Goal: Navigation & Orientation: Find specific page/section

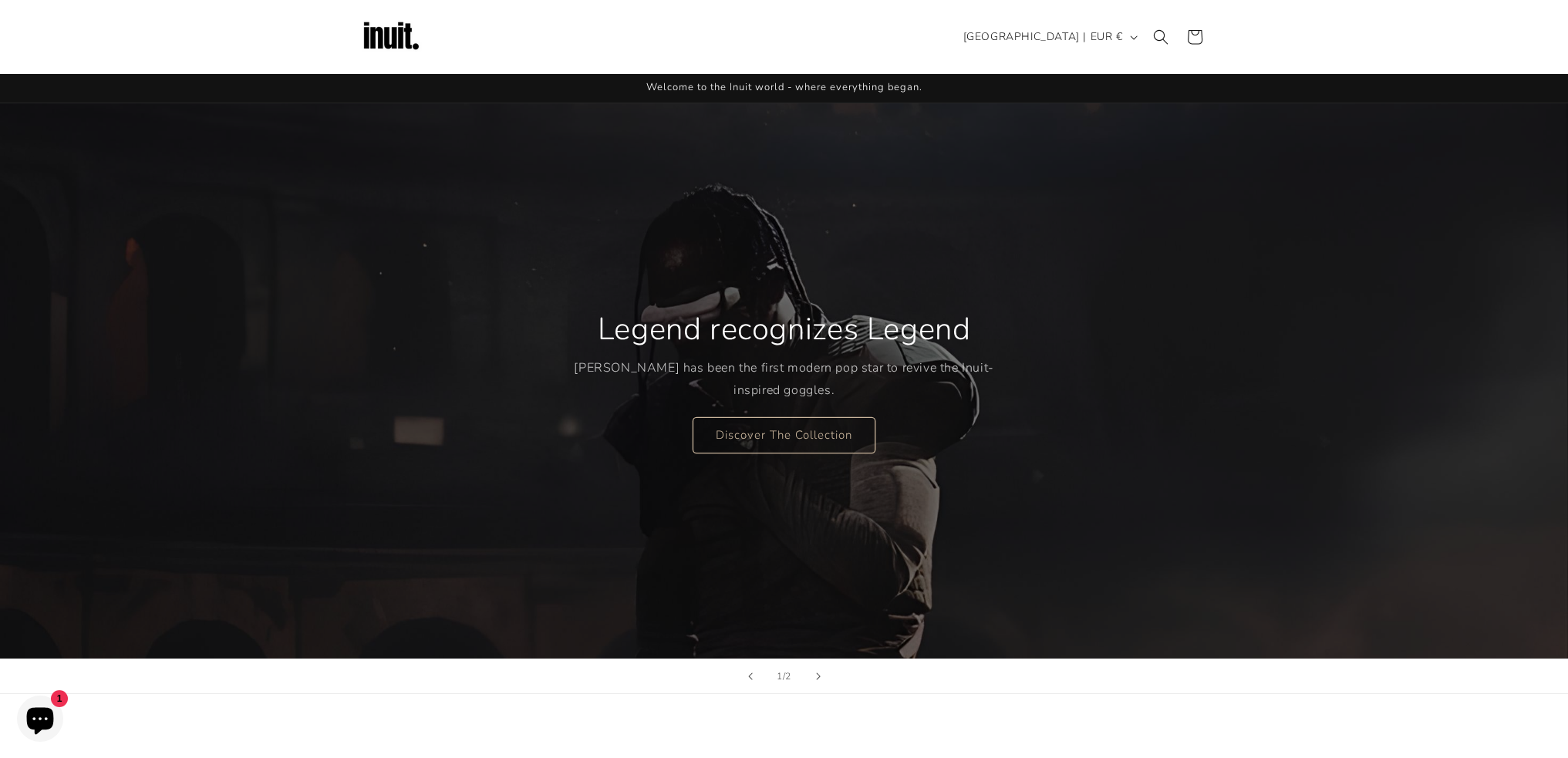
click at [408, 39] on img at bounding box center [391, 36] width 61 height 61
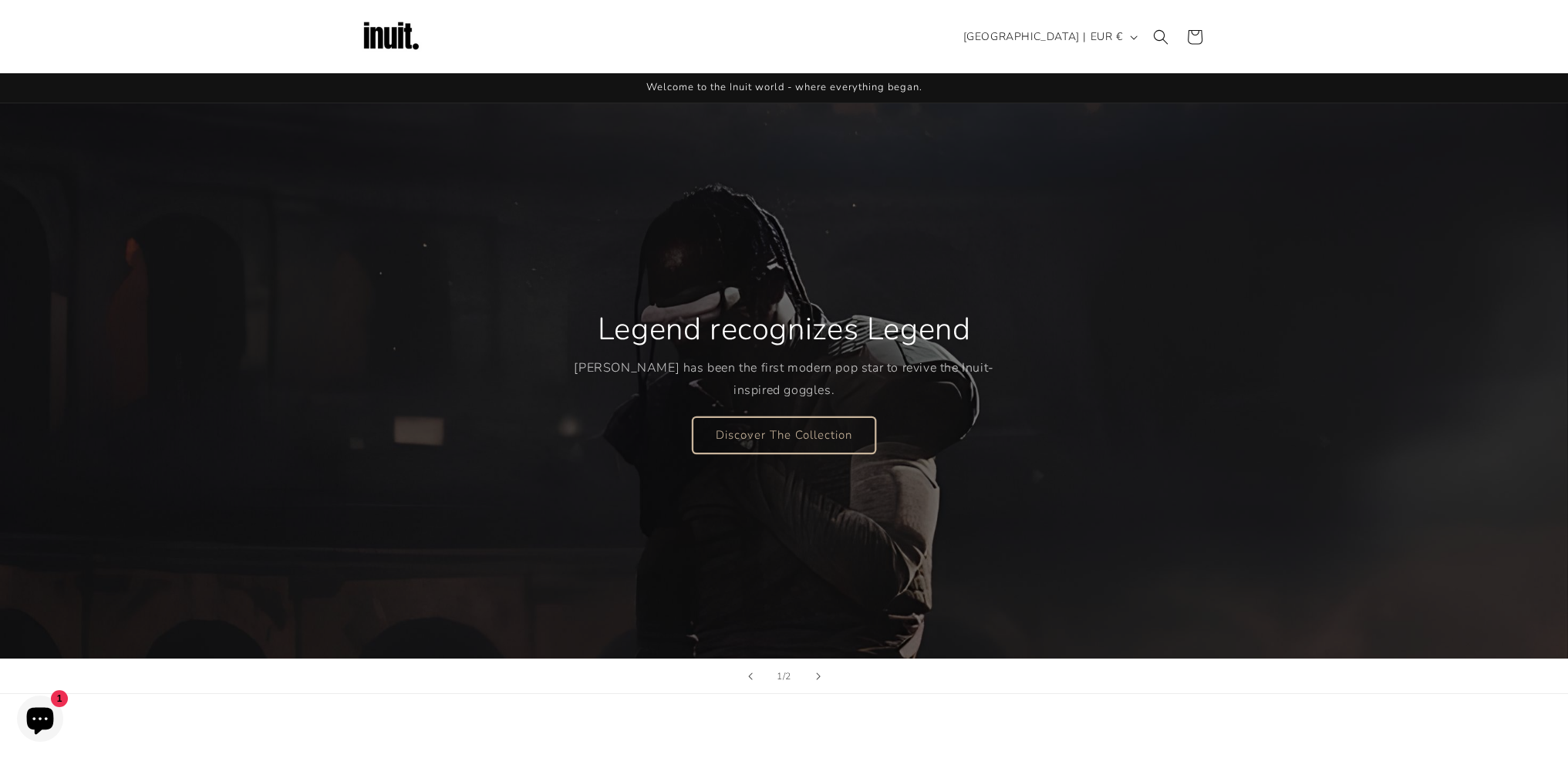
click at [749, 434] on link "Discover The Collection" at bounding box center [783, 434] width 182 height 36
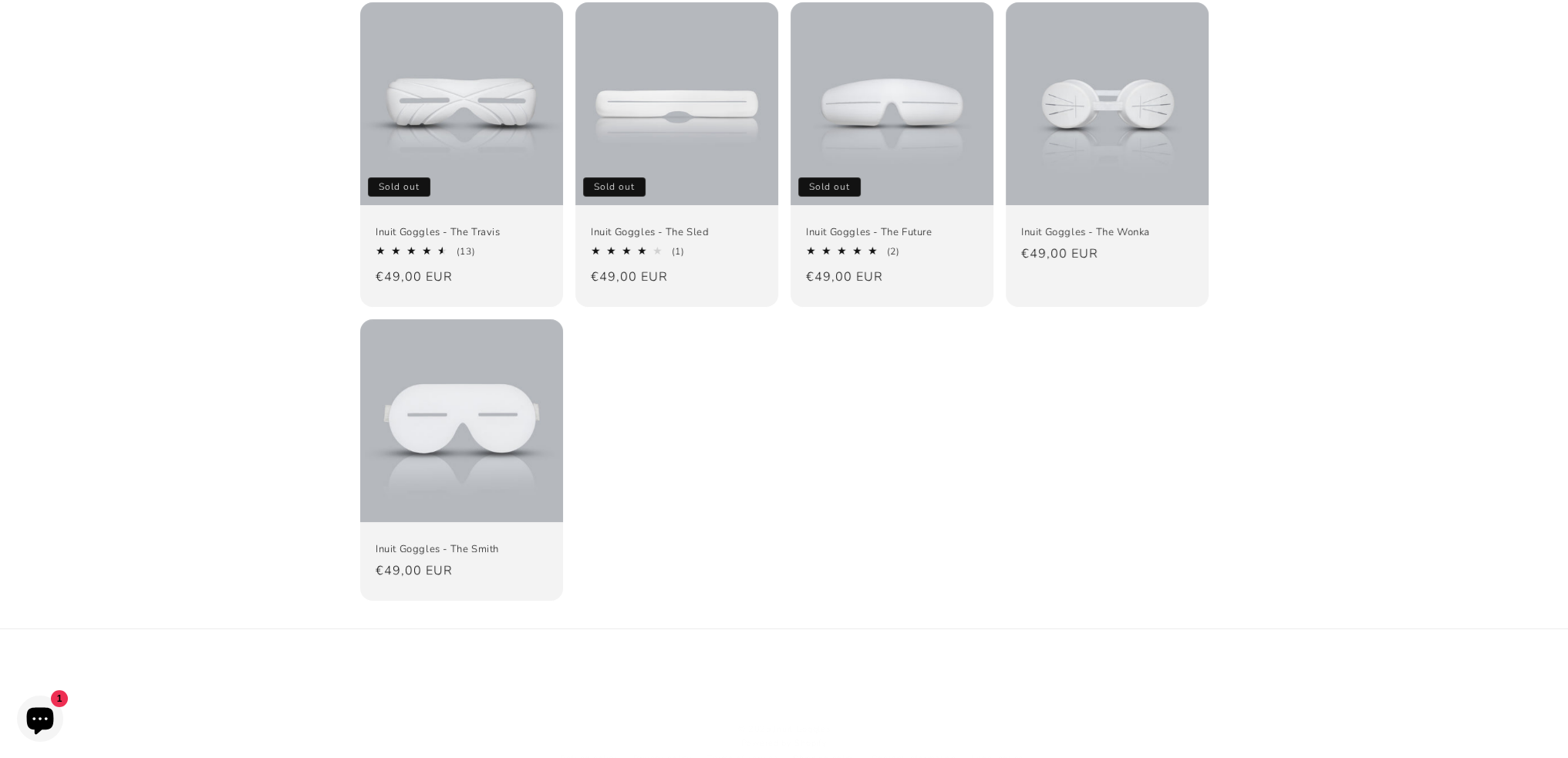
scroll to position [246, 0]
